Goal: Navigation & Orientation: Find specific page/section

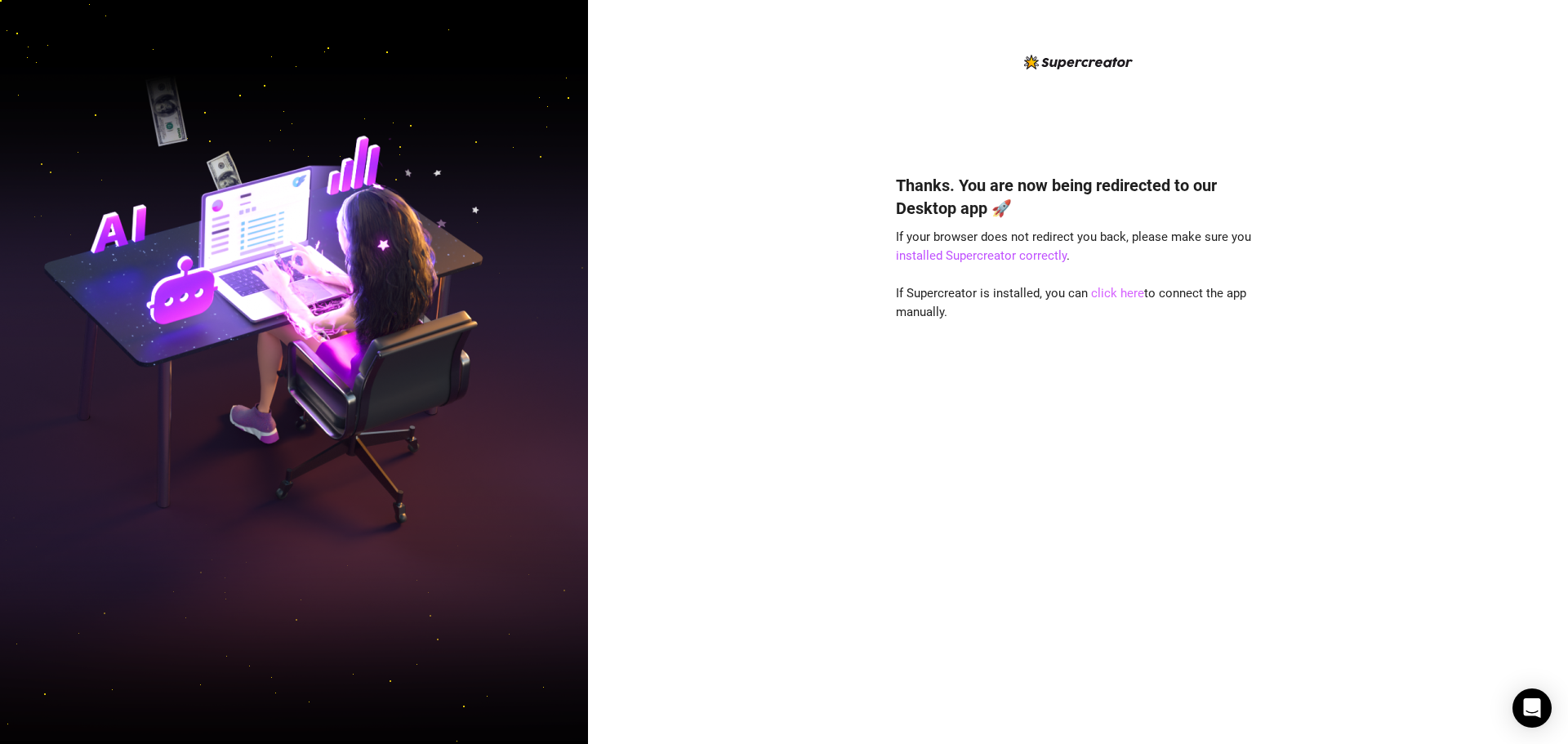
click at [777, 288] on link "click here" at bounding box center [1118, 293] width 53 height 15
click at [777, 295] on link "click here" at bounding box center [1118, 293] width 53 height 15
click at [1105, 294] on link "click here" at bounding box center [1118, 293] width 53 height 15
click at [1121, 294] on link "click here" at bounding box center [1118, 293] width 53 height 15
click at [1115, 297] on link "click here" at bounding box center [1118, 293] width 53 height 15
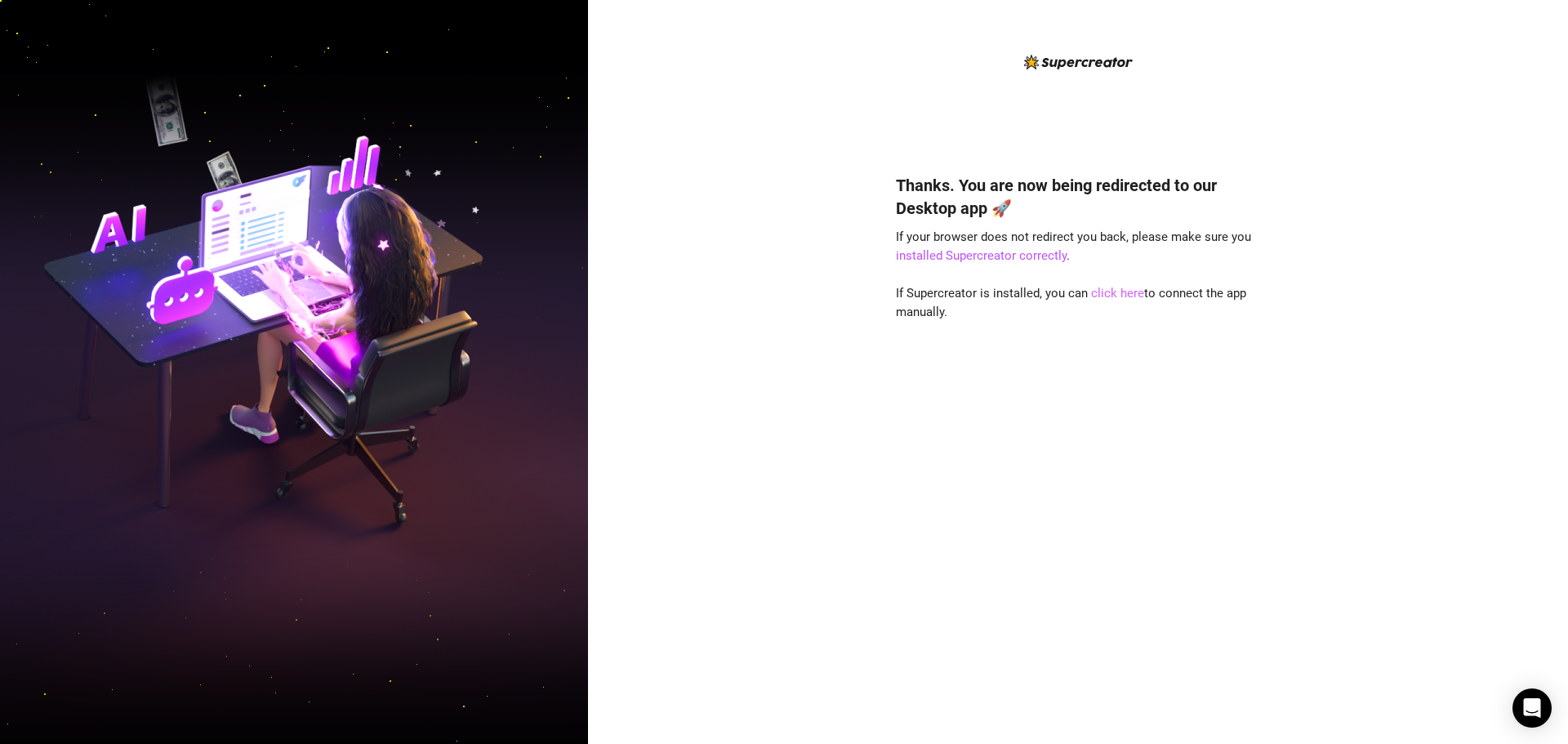
click at [1123, 293] on link "click here" at bounding box center [1118, 293] width 53 height 15
click at [1121, 297] on link "click here" at bounding box center [1118, 293] width 53 height 15
click at [1113, 286] on link "click here" at bounding box center [1118, 293] width 53 height 15
click at [1111, 287] on link "click here" at bounding box center [1118, 293] width 53 height 15
click at [1112, 291] on link "click here" at bounding box center [1118, 293] width 53 height 15
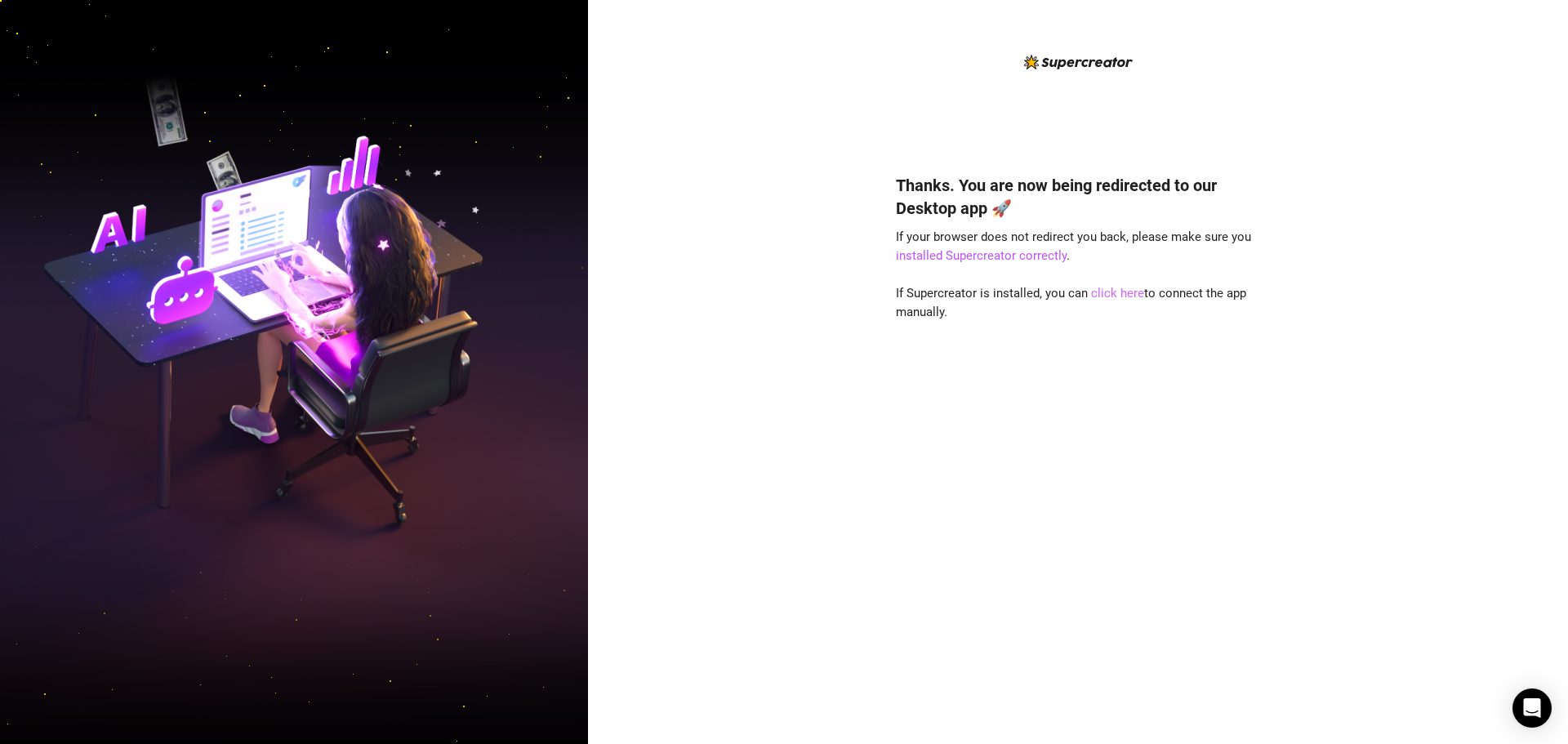
click at [1123, 295] on link "click here" at bounding box center [1118, 293] width 53 height 15
